Goal: Transaction & Acquisition: Obtain resource

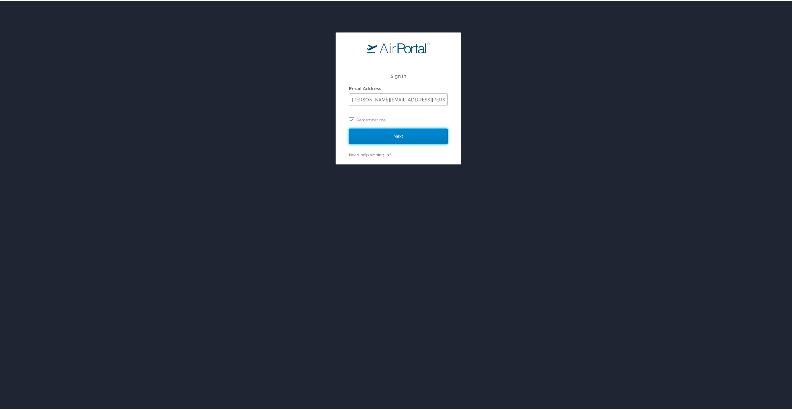
click at [399, 138] on input "Next" at bounding box center [398, 135] width 99 height 16
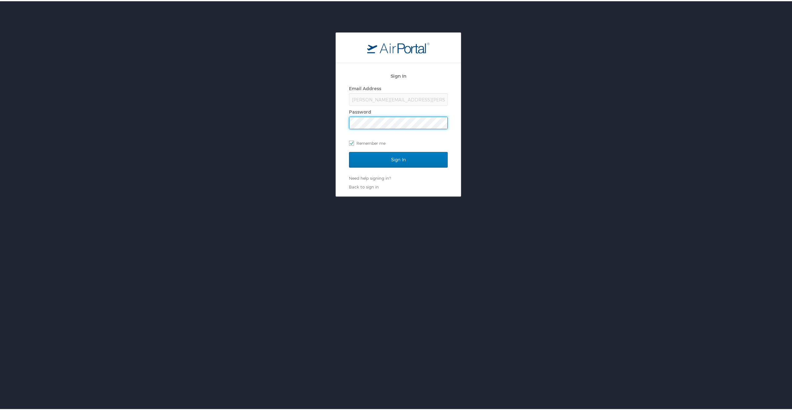
click at [349, 151] on input "Sign In" at bounding box center [398, 159] width 99 height 16
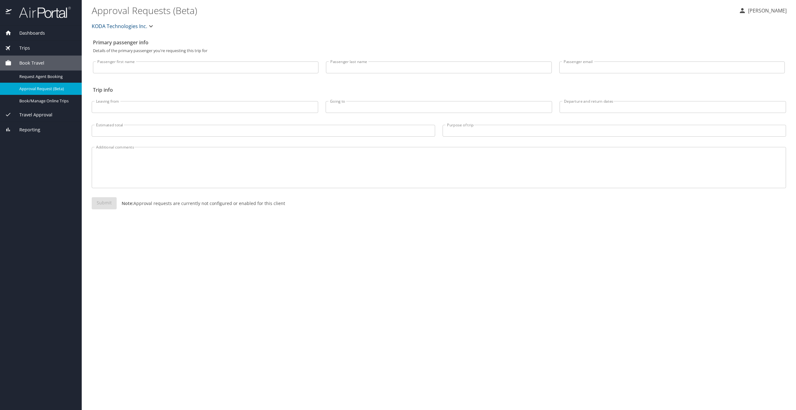
click at [25, 46] on span "Trips" at bounding box center [21, 48] width 18 height 7
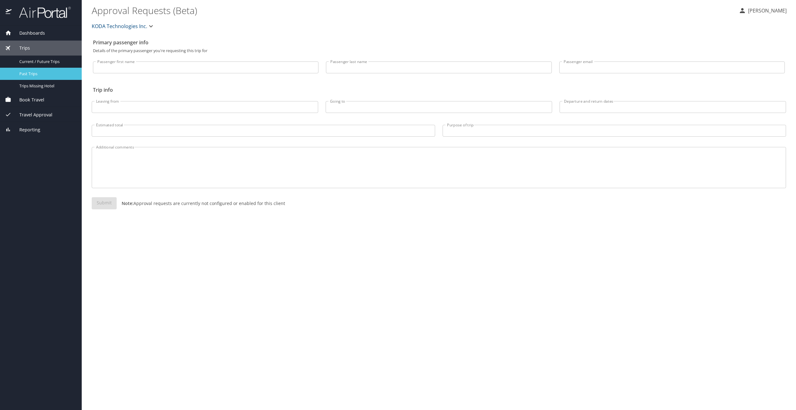
click at [40, 71] on span "Past Trips" at bounding box center [46, 74] width 55 height 6
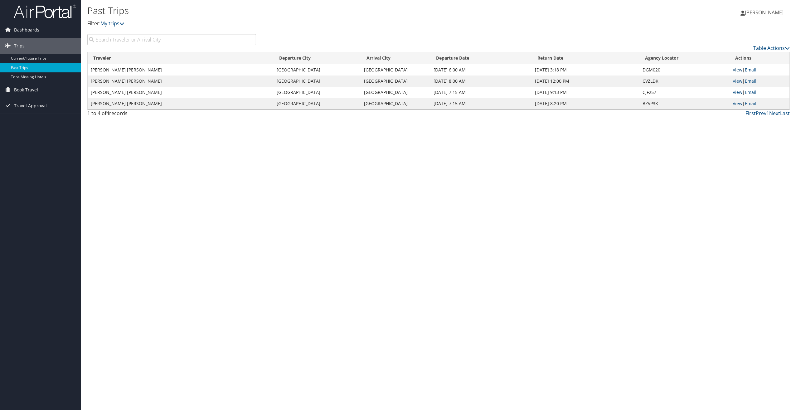
click at [734, 69] on link "View" at bounding box center [738, 70] width 10 height 6
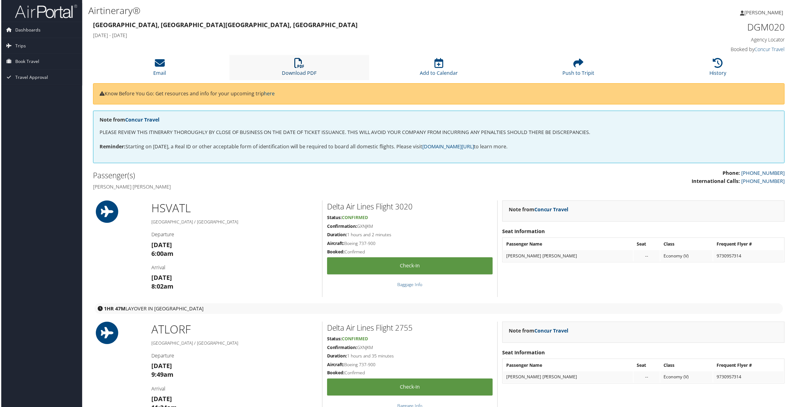
click at [291, 71] on link "Download PDF" at bounding box center [298, 69] width 35 height 15
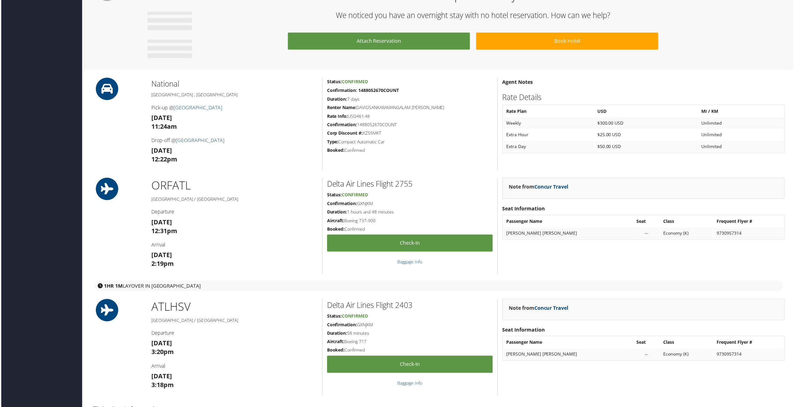
scroll to position [435, 0]
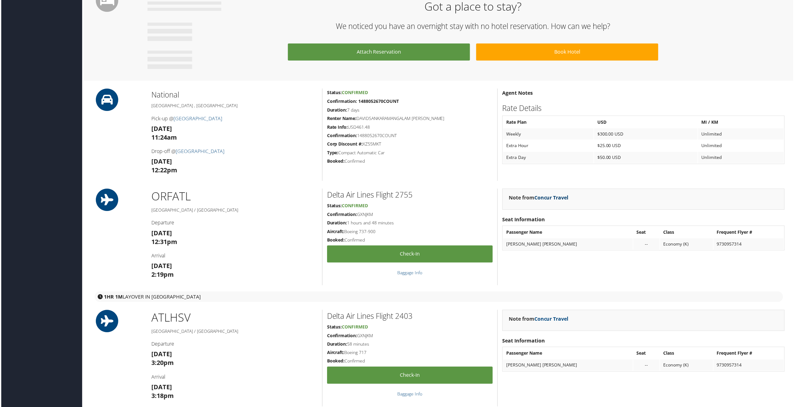
click at [554, 202] on link "Concur Travel" at bounding box center [551, 198] width 34 height 7
click at [552, 199] on link "Concur Travel" at bounding box center [551, 198] width 34 height 7
click at [519, 199] on strong "Note from Concur Travel" at bounding box center [539, 198] width 60 height 7
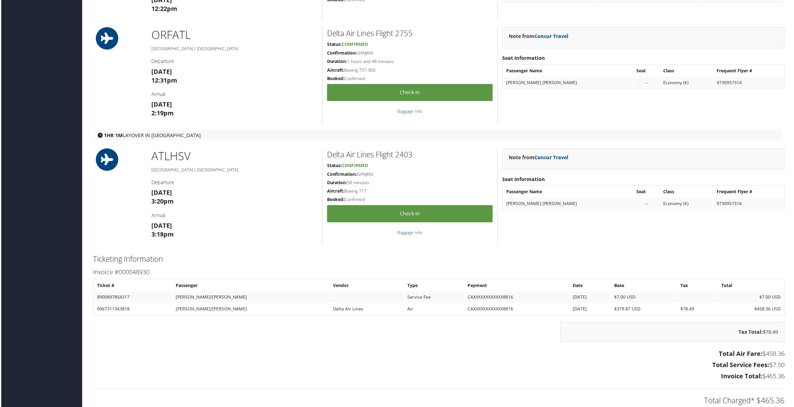
scroll to position [622, 0]
